Goal: Information Seeking & Learning: Find specific fact

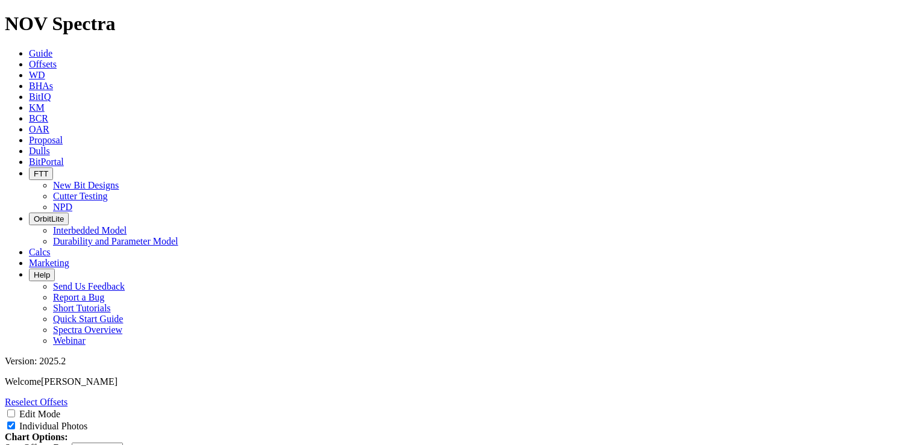
select select "New Bit Design"
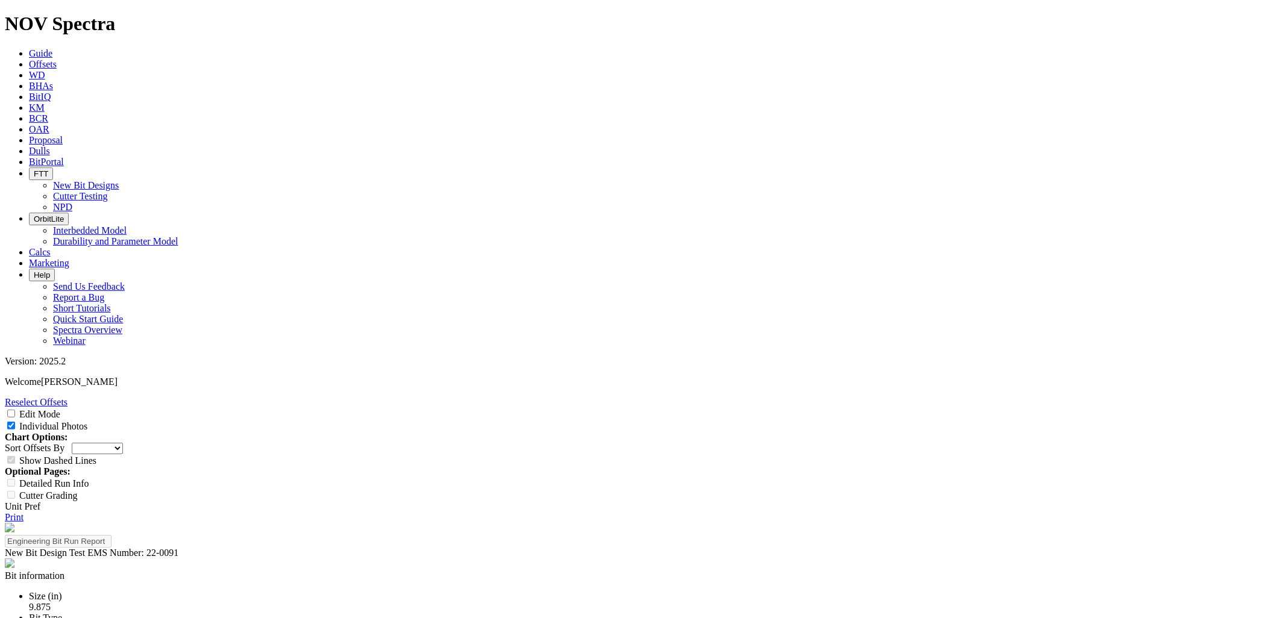
scroll to position [3323, 0]
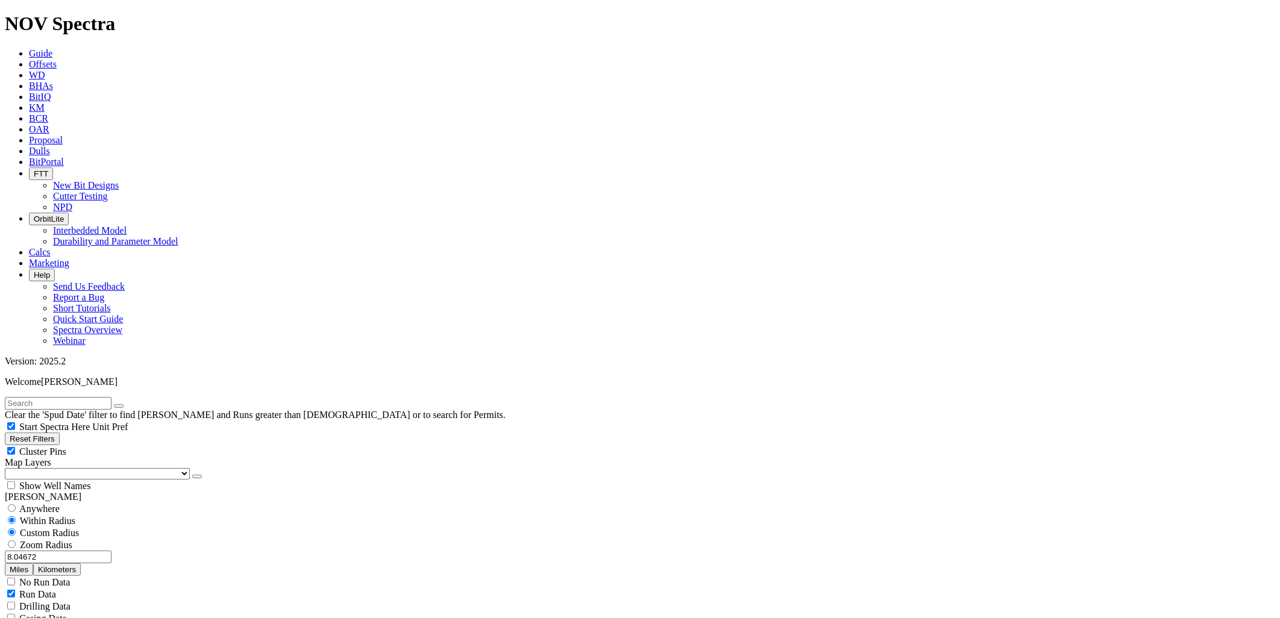
click at [45, 397] on input "text" at bounding box center [58, 403] width 107 height 13
type input "coats"
click at [126, 404] on button "submit" at bounding box center [131, 406] width 10 height 4
click at [33, 445] on button "Miles" at bounding box center [19, 569] width 28 height 13
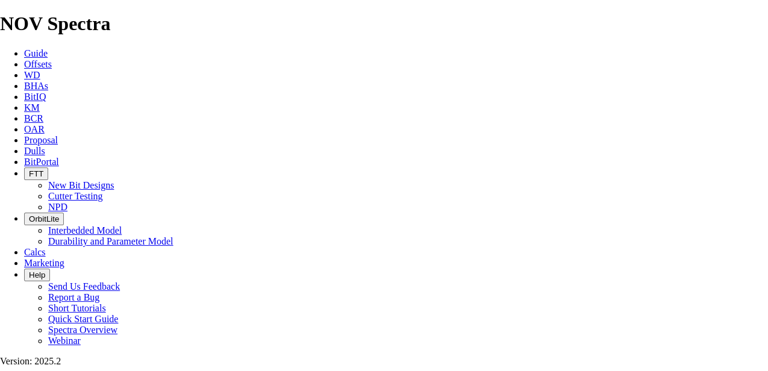
drag, startPoint x: 93, startPoint y: 223, endPoint x: 405, endPoint y: 228, distance: 311.5
drag, startPoint x: 173, startPoint y: 129, endPoint x: 257, endPoint y: 131, distance: 84.4
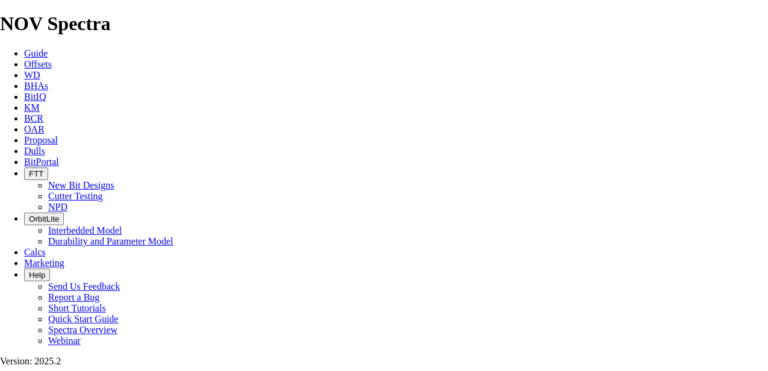
drag, startPoint x: 257, startPoint y: 129, endPoint x: 211, endPoint y: 131, distance: 45.9
drag, startPoint x: 257, startPoint y: 128, endPoint x: 176, endPoint y: 127, distance: 80.8
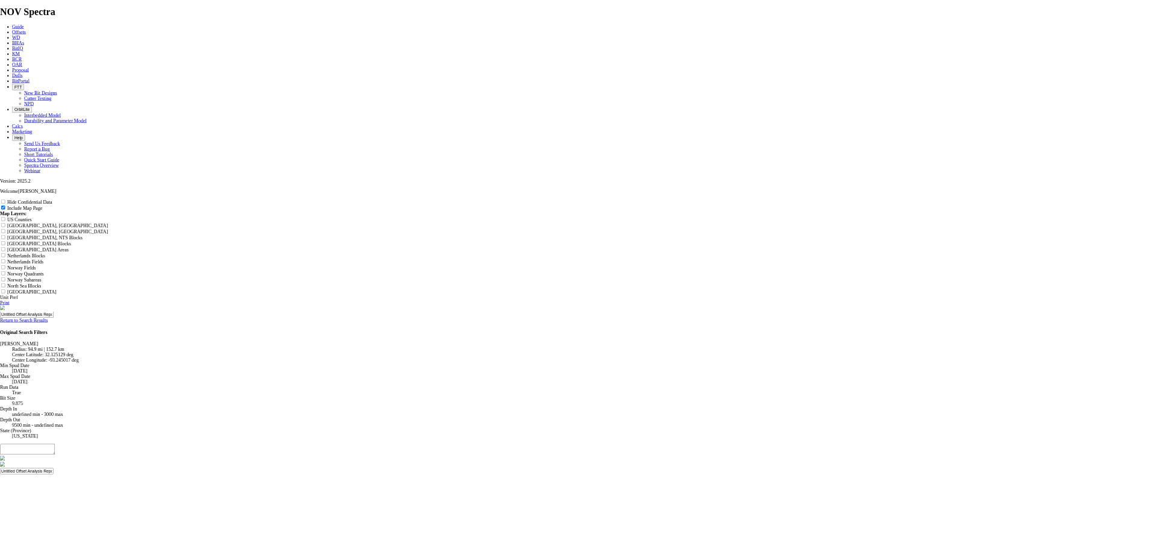
scroll to position [1277, 0]
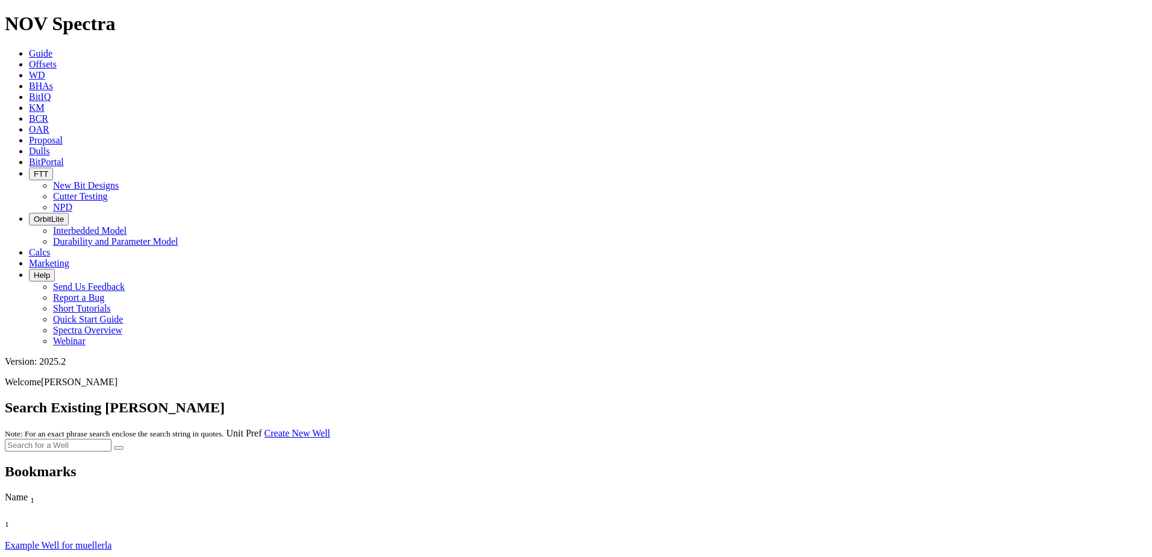
click at [57, 59] on link "Offsets" at bounding box center [43, 64] width 28 height 10
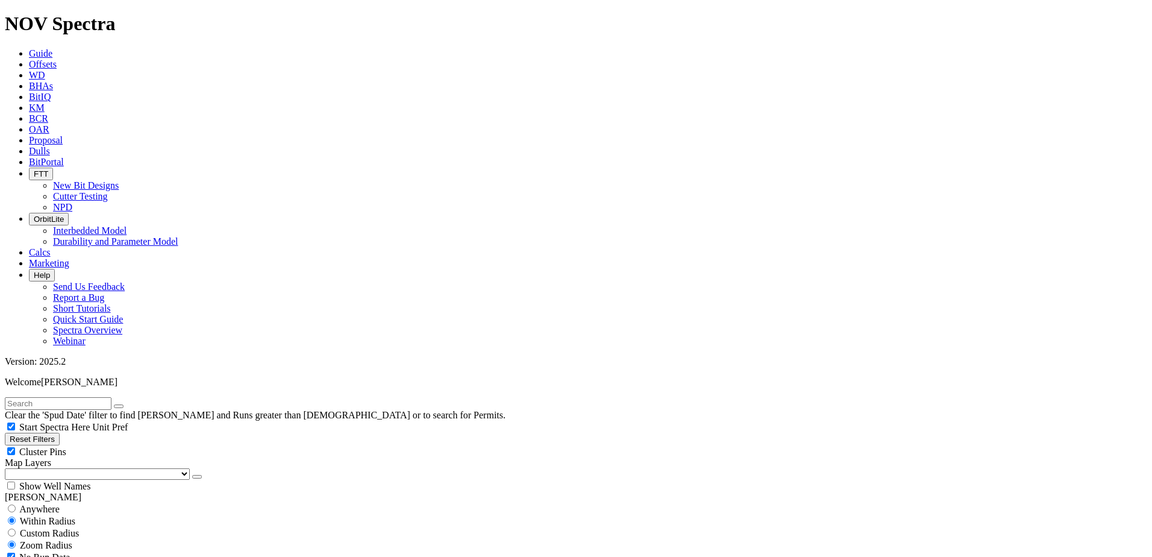
click at [111, 397] on input "text" at bounding box center [58, 403] width 107 height 13
click at [126, 404] on button "submit" at bounding box center [131, 406] width 10 height 4
type input "mam14"
click at [126, 404] on button "submit" at bounding box center [131, 406] width 10 height 4
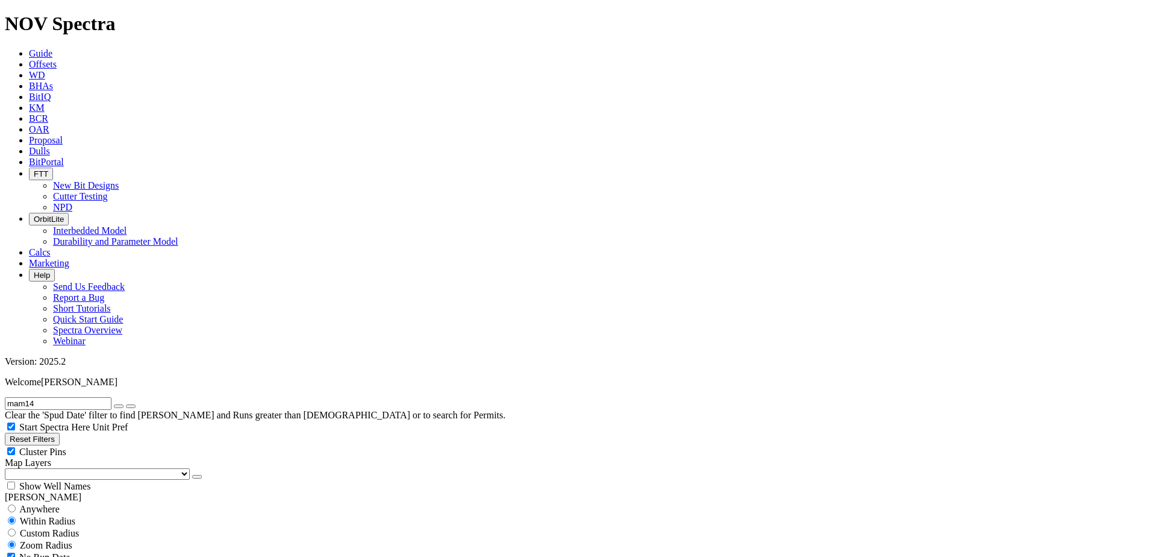
type input "9/29/21"
click at [58, 397] on input "mam14" at bounding box center [58, 403] width 107 height 13
click at [77, 397] on input "mam14" at bounding box center [58, 403] width 107 height 13
type input "mam"
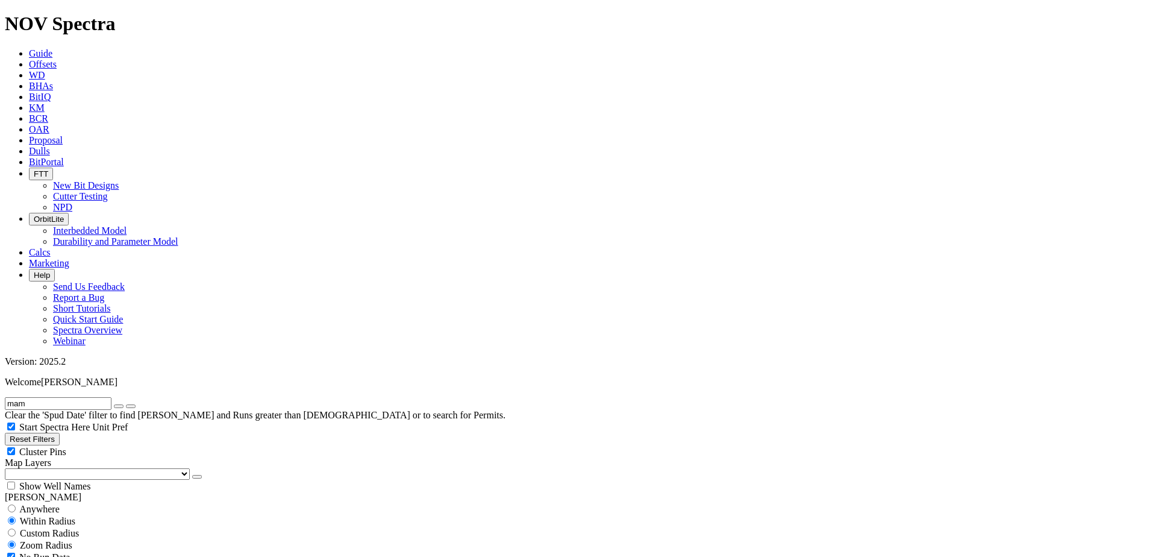
scroll to position [60, 0]
drag, startPoint x: 962, startPoint y: 387, endPoint x: 1084, endPoint y: 391, distance: 123.0
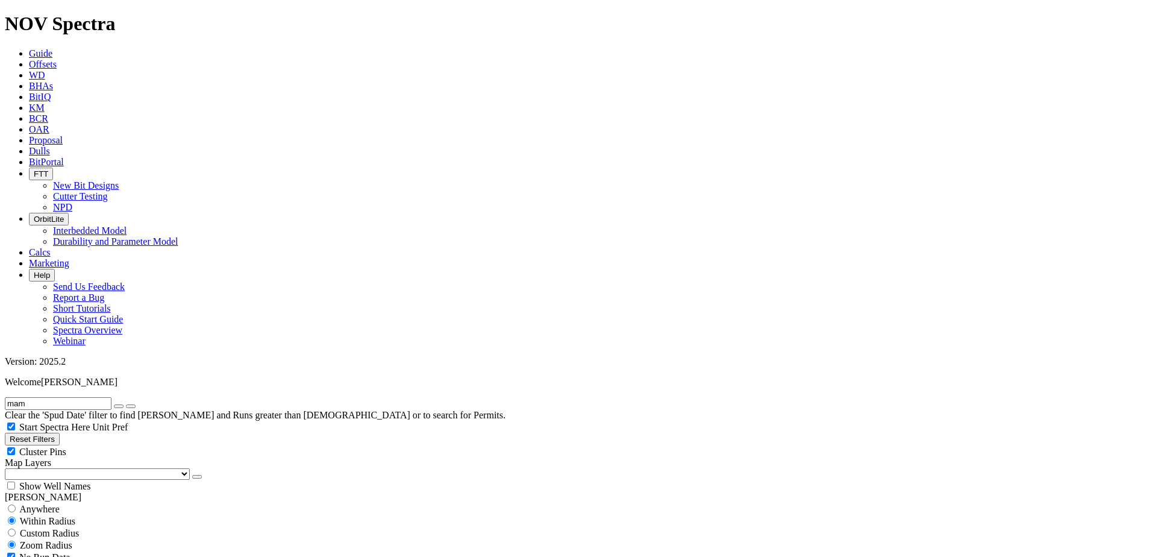
drag, startPoint x: 959, startPoint y: 87, endPoint x: 966, endPoint y: 102, distance: 17.0
